Goal: Navigation & Orientation: Go to known website

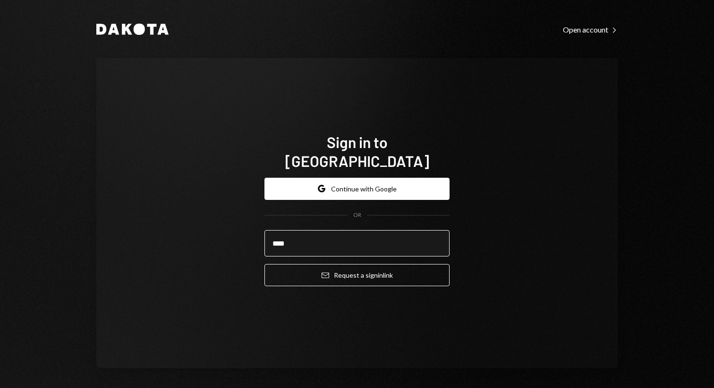
type input "**********"
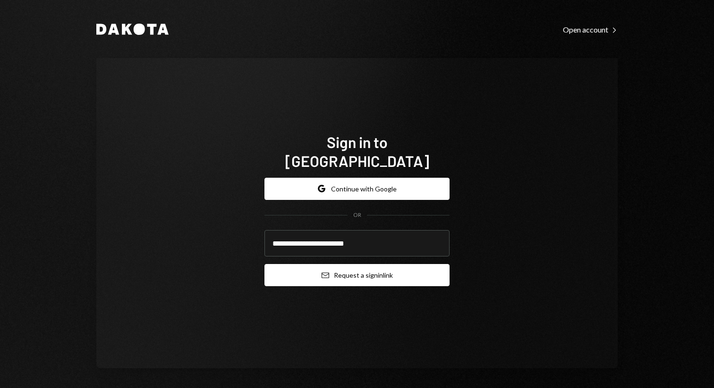
click at [327, 264] on button "Email Request a sign in link" at bounding box center [356, 275] width 185 height 22
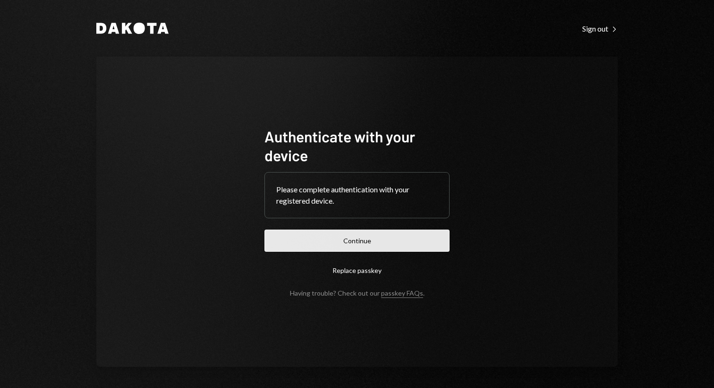
click at [342, 233] on button "Continue" at bounding box center [356, 241] width 185 height 22
